Goal: Task Accomplishment & Management: Use online tool/utility

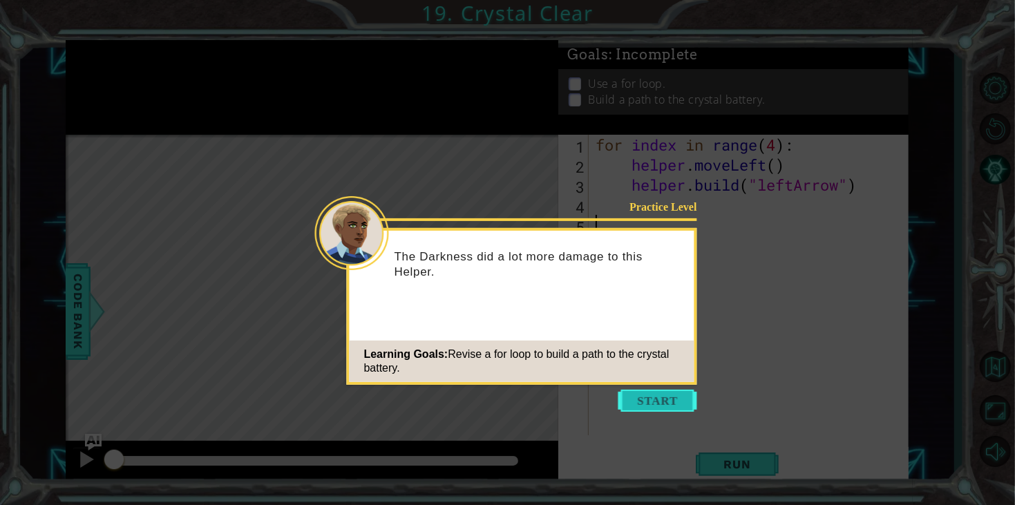
click at [640, 406] on button "Start" at bounding box center [658, 401] width 79 height 22
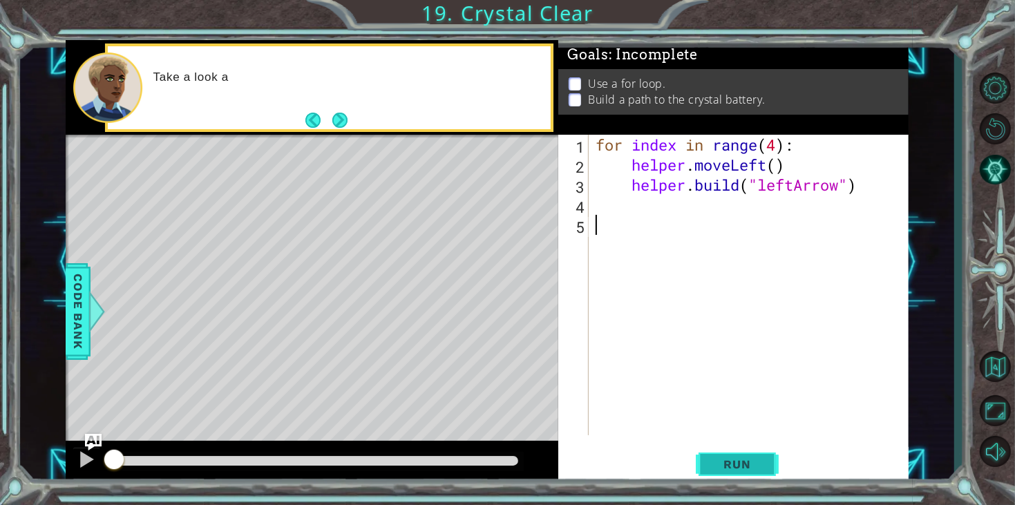
click at [745, 471] on span "Run" at bounding box center [737, 465] width 55 height 14
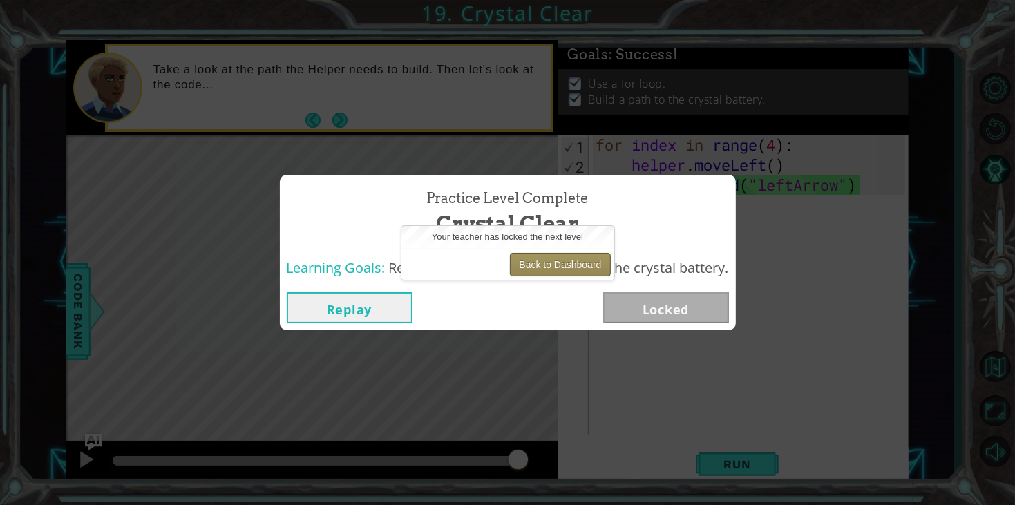
click at [536, 263] on button "Back to Dashboard" at bounding box center [560, 265] width 100 height 24
click at [537, 265] on button "Back to Dashboard" at bounding box center [560, 265] width 100 height 24
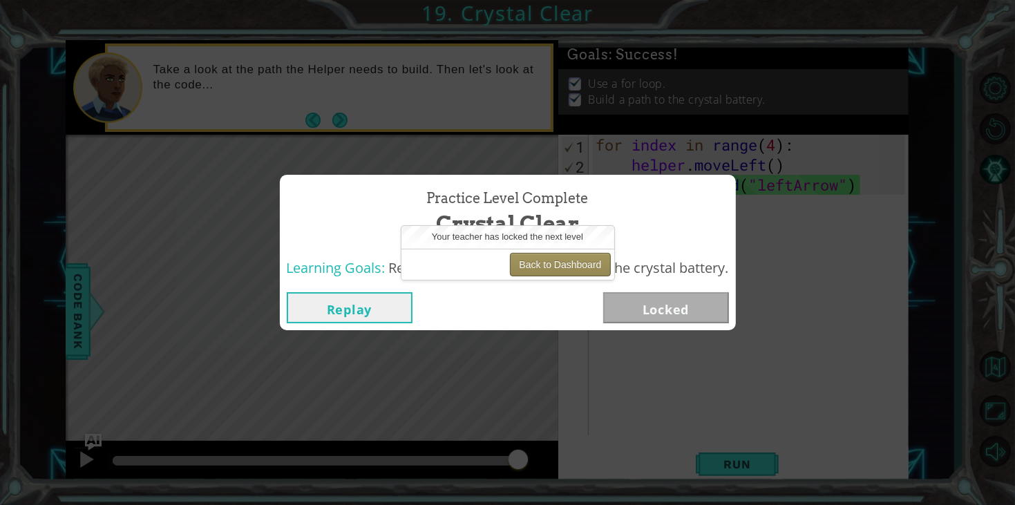
click at [537, 265] on button "Back to Dashboard" at bounding box center [560, 265] width 100 height 24
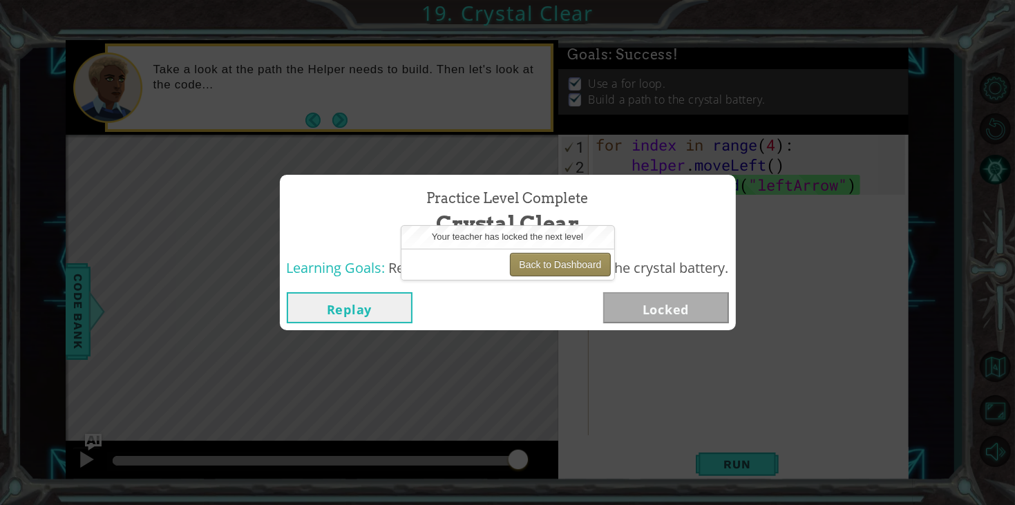
click at [537, 265] on button "Back to Dashboard" at bounding box center [560, 265] width 100 height 24
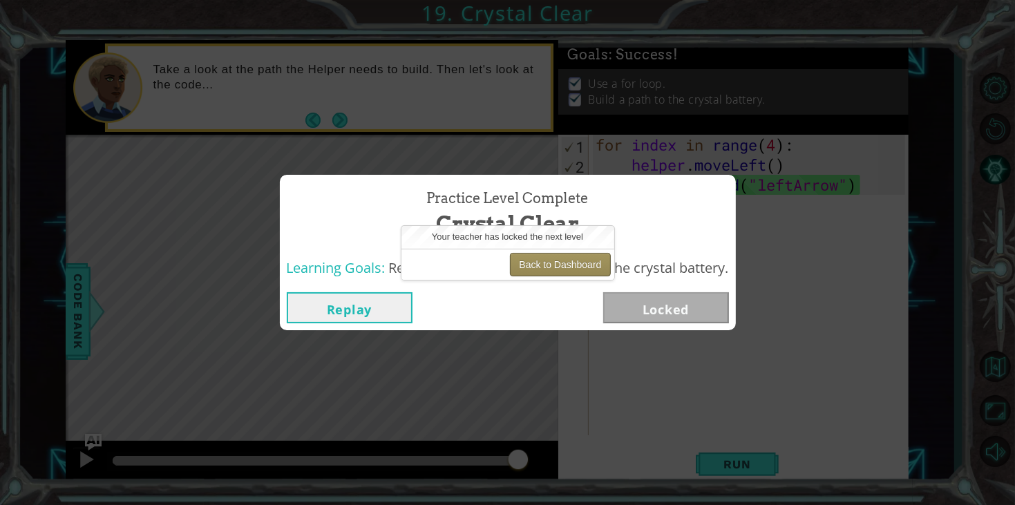
click at [537, 265] on button "Back to Dashboard" at bounding box center [560, 265] width 100 height 24
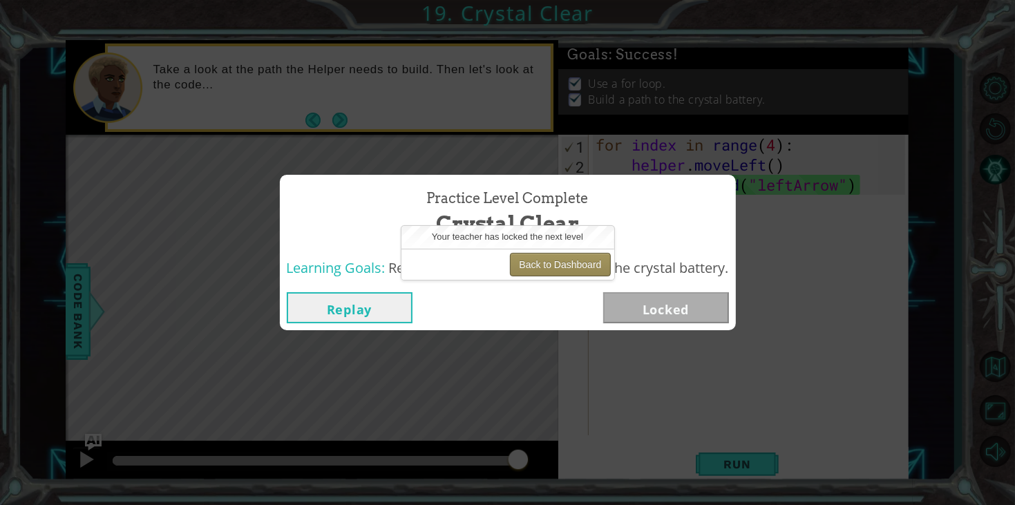
click at [537, 265] on button "Back to Dashboard" at bounding box center [560, 265] width 100 height 24
click at [549, 270] on button "Back to Dashboard" at bounding box center [560, 265] width 100 height 24
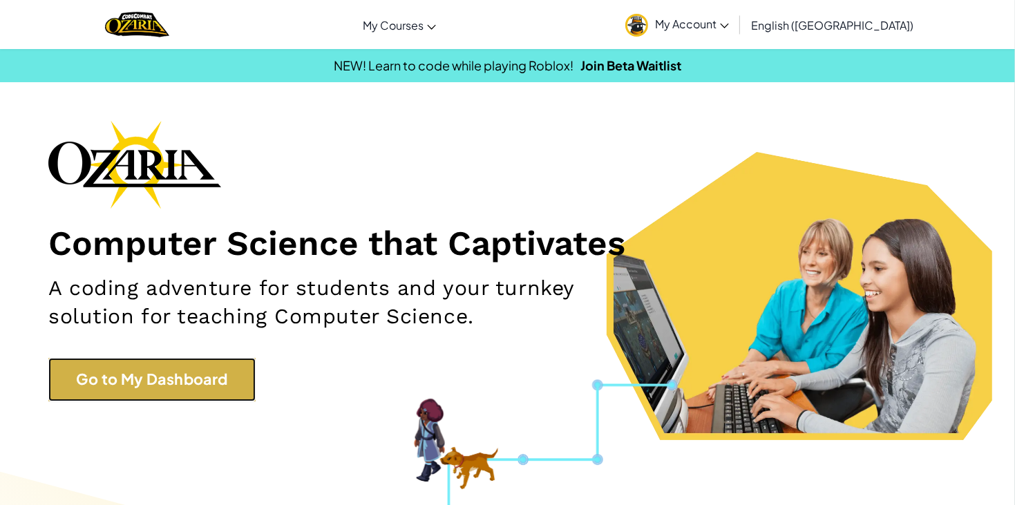
click at [212, 384] on link "Go to My Dashboard" at bounding box center [151, 379] width 207 height 43
